Goal: Task Accomplishment & Management: Manage account settings

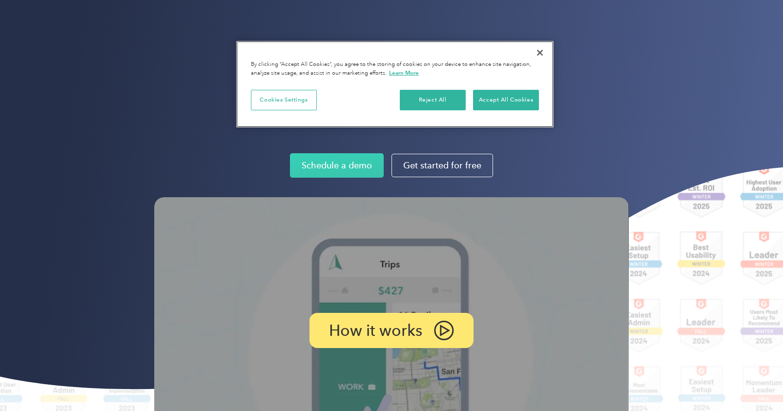
click at [541, 51] on button "Close" at bounding box center [539, 52] width 21 height 21
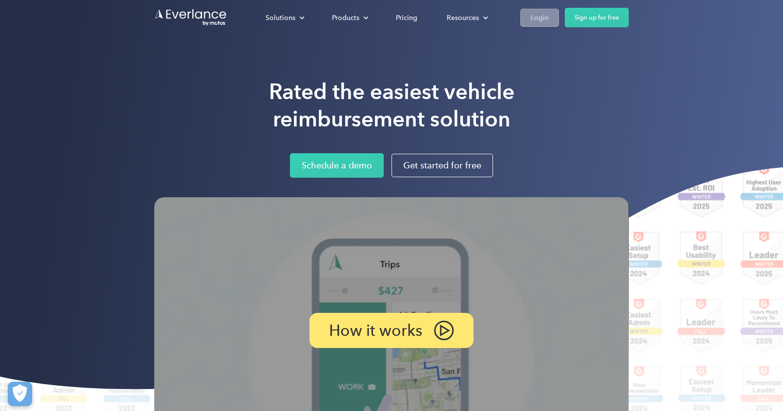
click at [536, 15] on div "Login" at bounding box center [540, 17] width 18 height 12
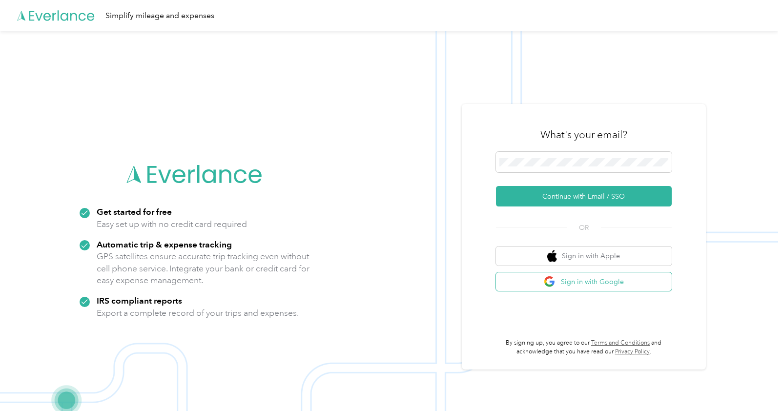
click at [583, 288] on button "Sign in with Google" at bounding box center [584, 281] width 176 height 19
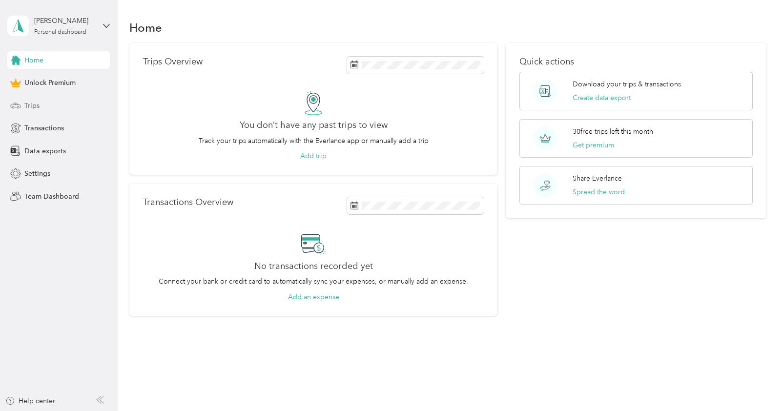
click at [34, 106] on span "Trips" at bounding box center [31, 106] width 15 height 10
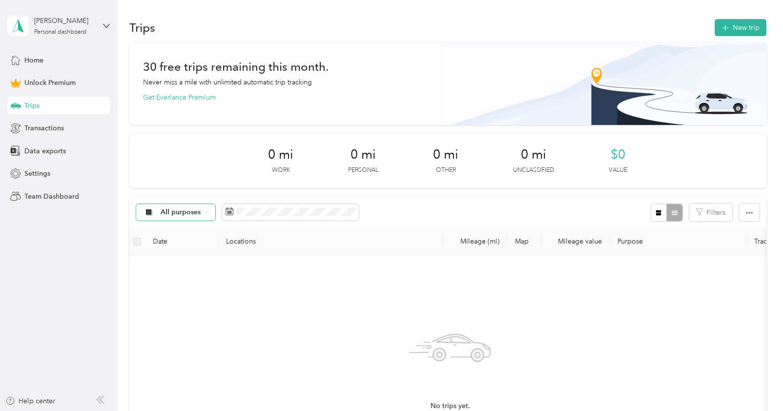
click at [189, 208] on div "All purposes" at bounding box center [175, 212] width 79 height 17
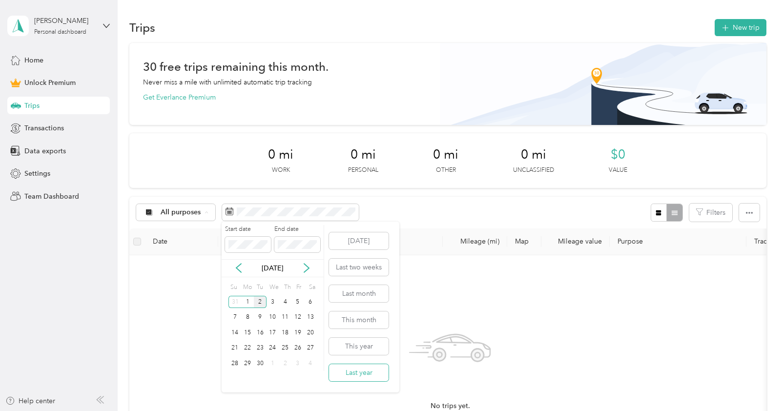
click at [371, 371] on button "Last year" at bounding box center [359, 372] width 60 height 17
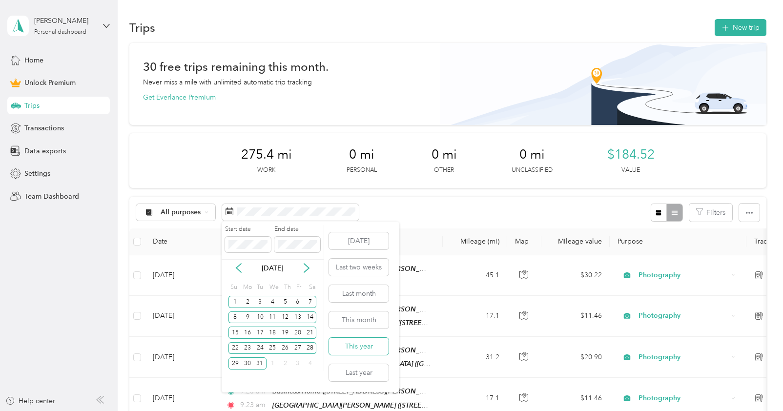
click at [361, 344] on button "This year" at bounding box center [359, 346] width 60 height 17
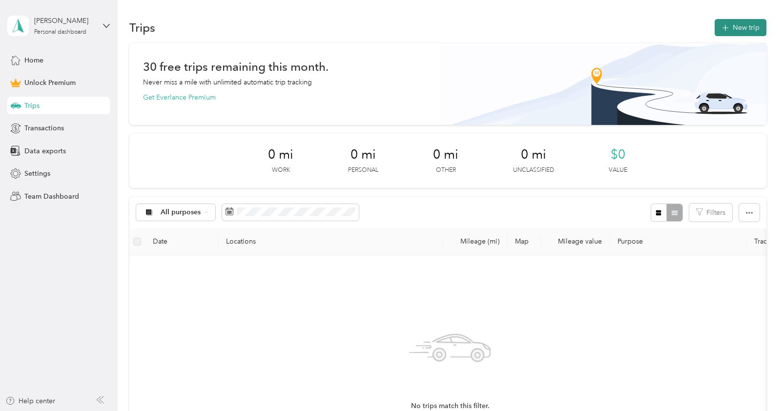
click at [749, 29] on button "New trip" at bounding box center [741, 27] width 52 height 17
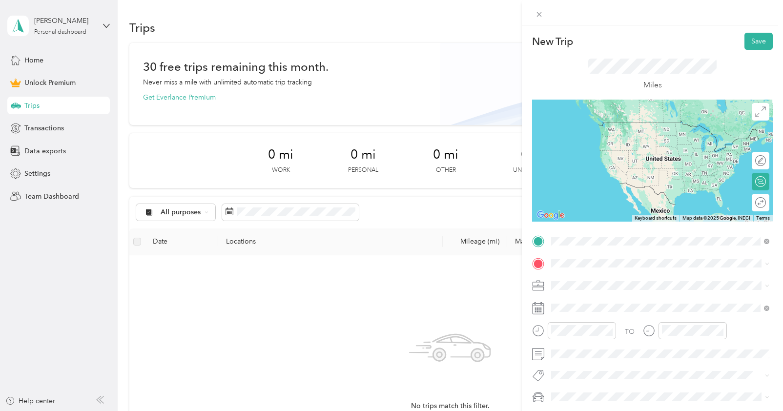
click at [593, 283] on div "Business/Home [STREET_ADDRESS][PERSON_NAME][US_STATE]" at bounding box center [646, 285] width 152 height 21
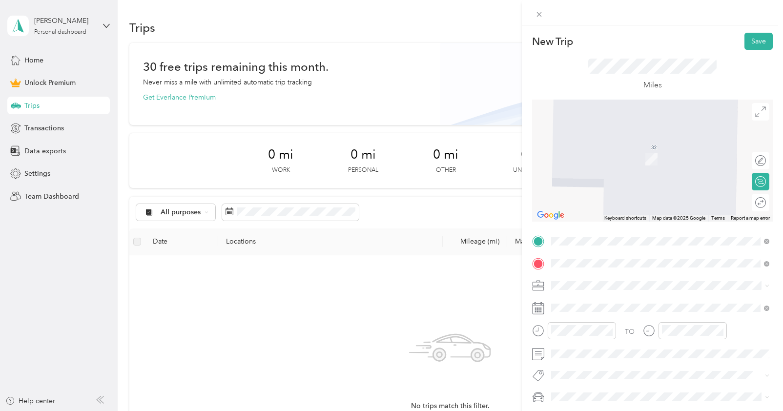
click at [632, 303] on span "[STREET_ADDRESS][US_STATE]" at bounding box center [619, 298] width 98 height 9
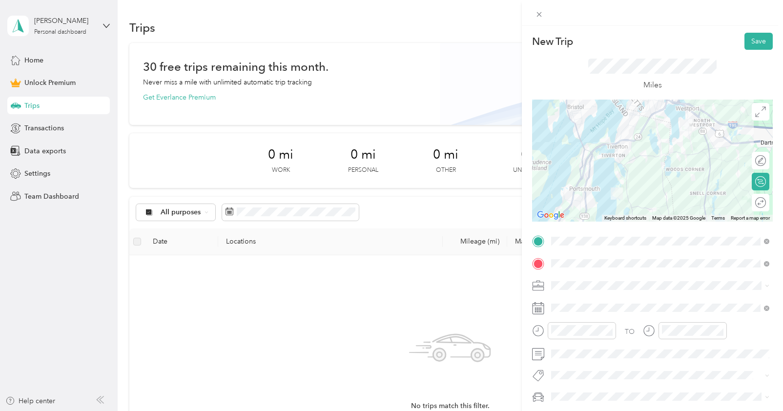
click at [583, 183] on span "Photography" at bounding box center [575, 180] width 41 height 8
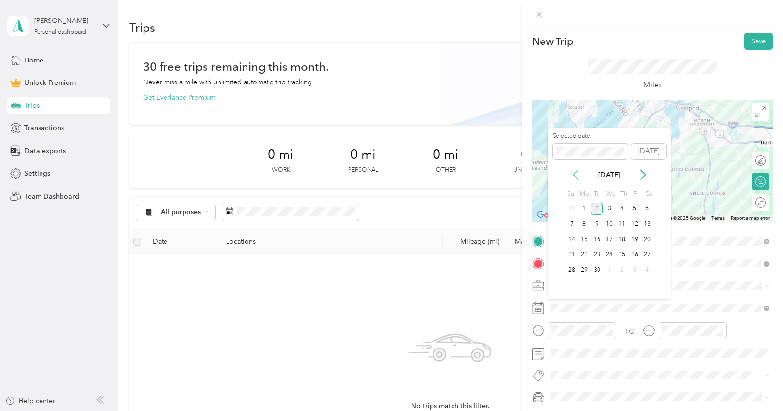
click at [572, 177] on icon at bounding box center [576, 175] width 10 height 10
click at [586, 223] on div "7" at bounding box center [584, 224] width 13 height 12
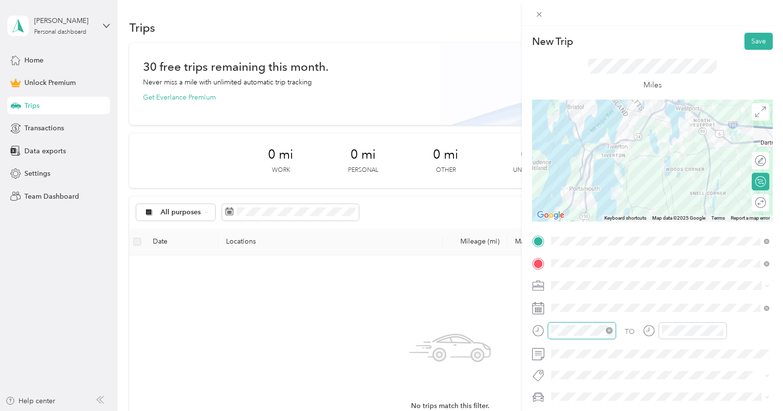
scroll to position [55, 0]
click at [561, 210] on div "05" at bounding box center [561, 211] width 23 height 14
click at [672, 211] on div "05" at bounding box center [672, 211] width 23 height 14
click at [701, 275] on div "15" at bounding box center [699, 276] width 23 height 14
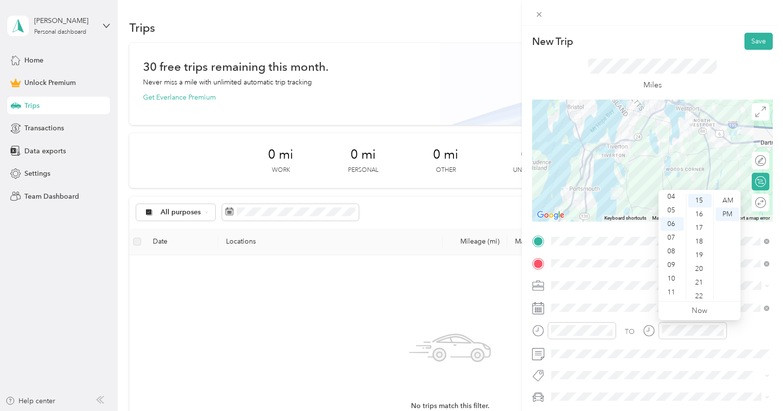
click at [676, 345] on div at bounding box center [685, 334] width 84 height 24
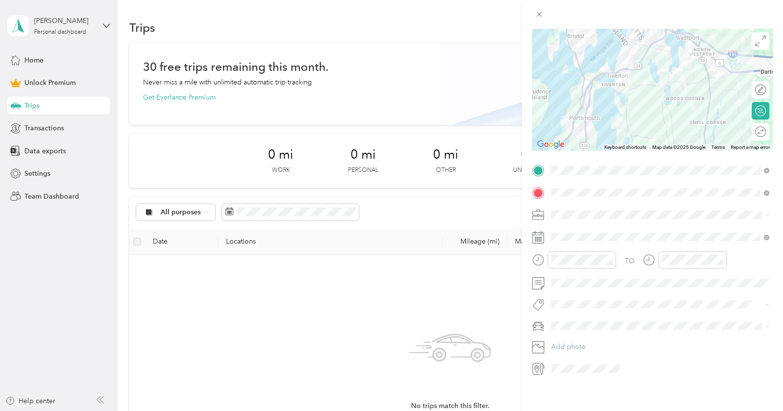
scroll to position [72, 0]
click at [755, 129] on div at bounding box center [756, 130] width 21 height 10
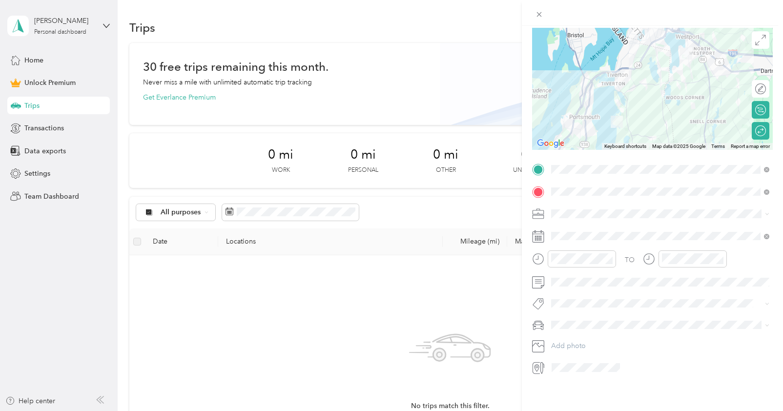
scroll to position [0, 0]
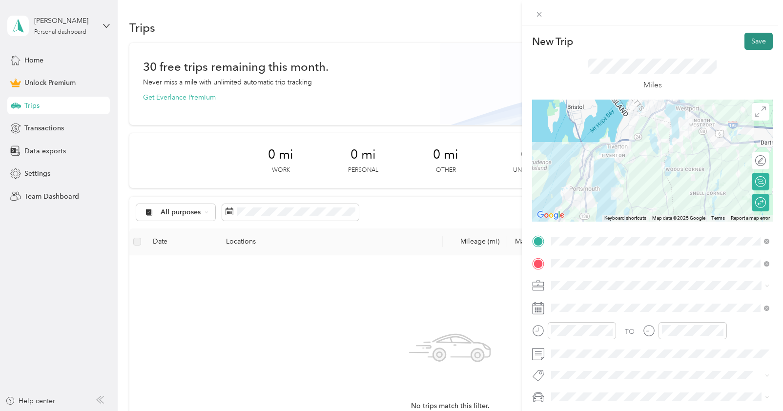
click at [757, 43] on button "Save" at bounding box center [759, 41] width 28 height 17
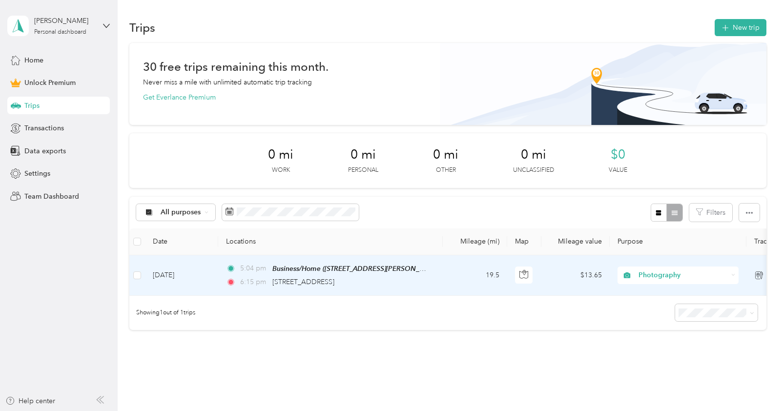
click at [433, 274] on td "5:04 pm Business/Home ([STREET_ADDRESS][PERSON_NAME][US_STATE]) 6:15 pm [STREET…" at bounding box center [330, 275] width 225 height 41
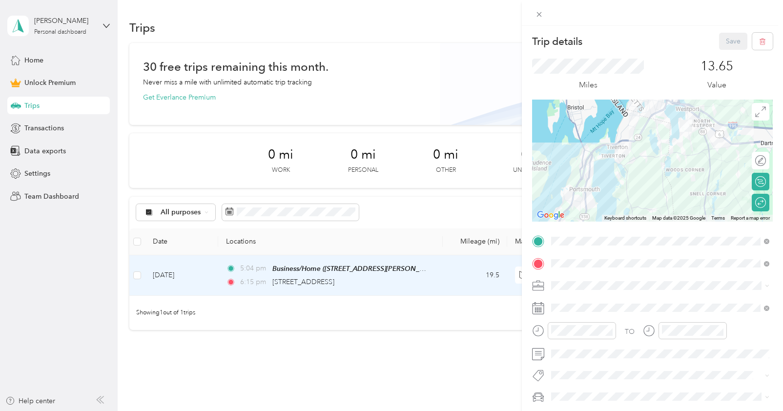
click at [556, 44] on p "Trip details" at bounding box center [557, 42] width 50 height 14
click at [539, 15] on icon at bounding box center [539, 14] width 8 height 8
